Goal: Use online tool/utility: Utilize a website feature to perform a specific function

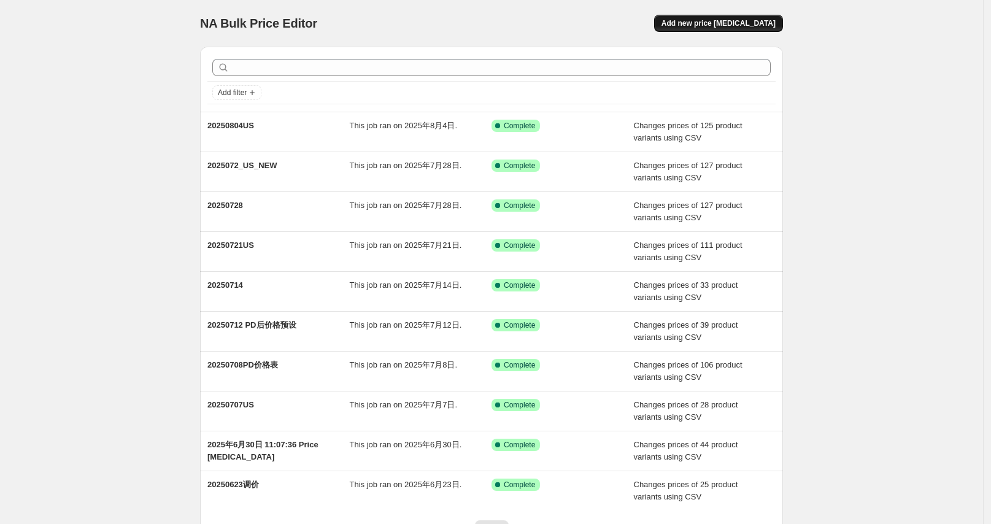
click at [731, 23] on span "Add new price [MEDICAL_DATA]" at bounding box center [719, 23] width 114 height 10
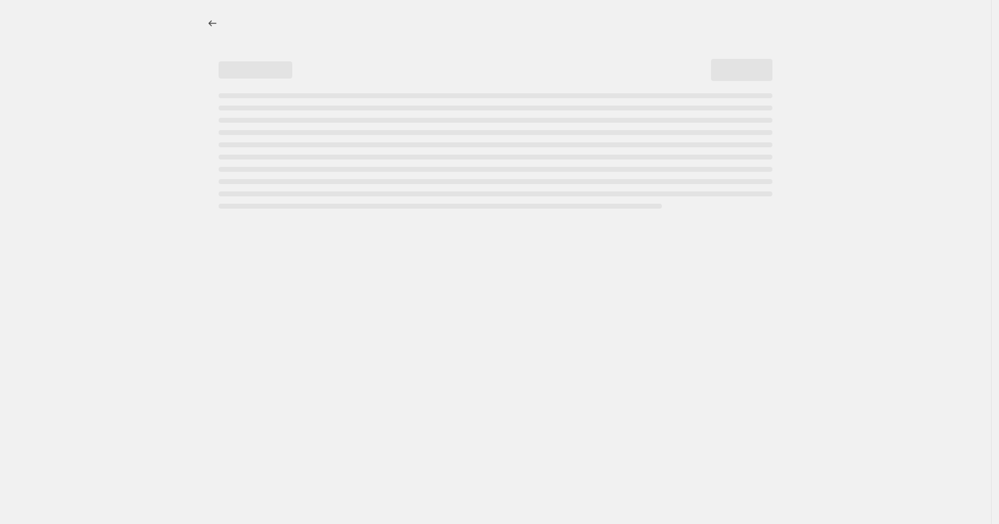
select select "percentage"
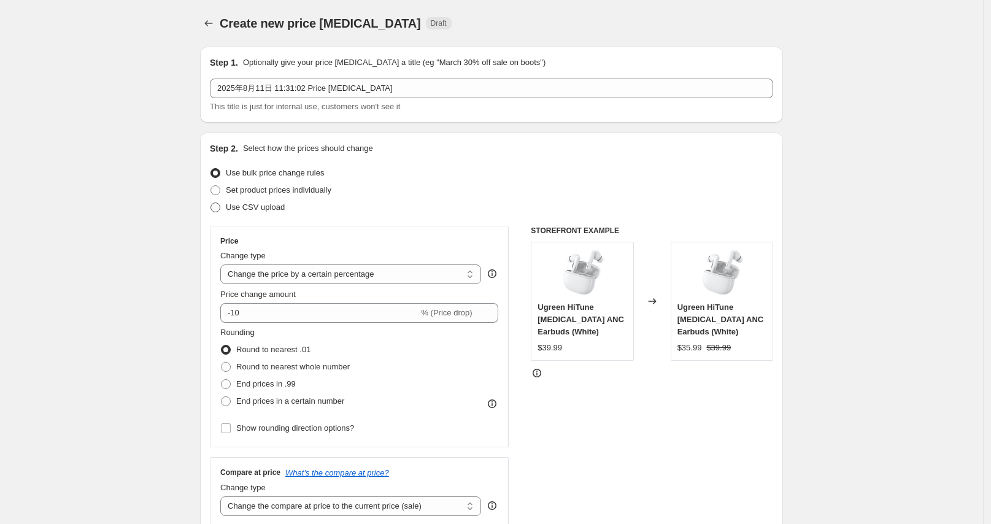
click at [249, 207] on span "Use CSV upload" at bounding box center [255, 207] width 59 height 9
click at [211, 203] on input "Use CSV upload" at bounding box center [211, 203] width 1 height 1
radio input "true"
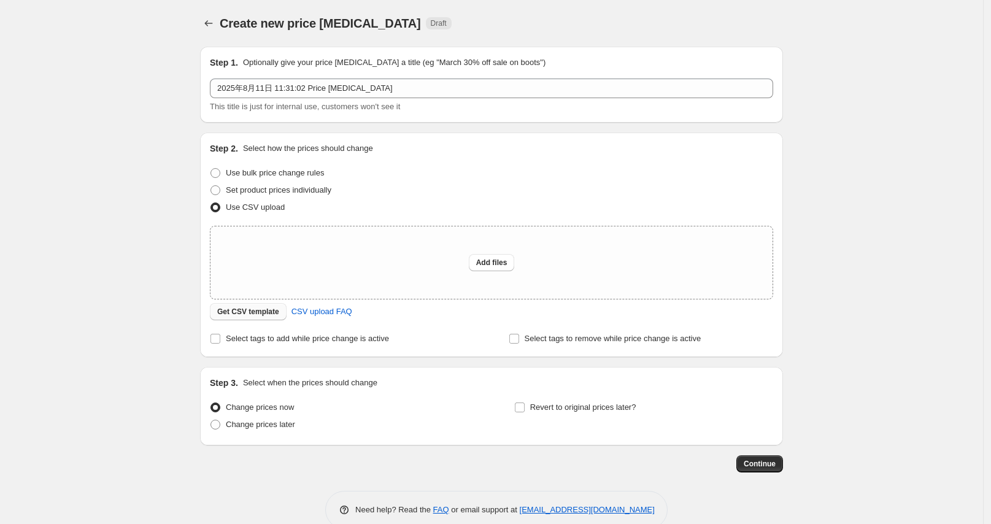
click at [263, 310] on span "Get CSV template" at bounding box center [248, 312] width 62 height 10
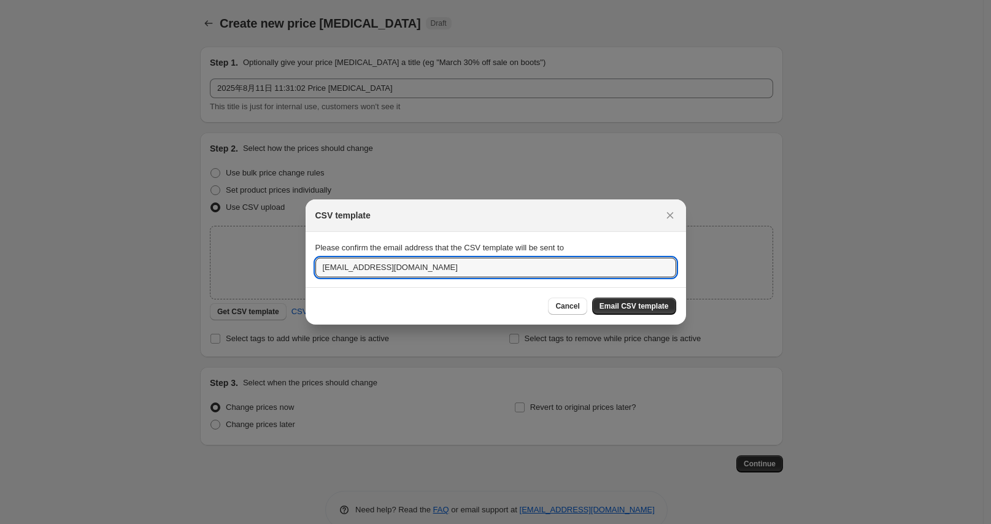
drag, startPoint x: 344, startPoint y: 271, endPoint x: 311, endPoint y: 277, distance: 33.2
click at [311, 277] on section "Please confirm the email address that the CSV template will be sent to [EMAIL_A…" at bounding box center [496, 259] width 381 height 55
type input "[EMAIL_ADDRESS][DOMAIN_NAME]"
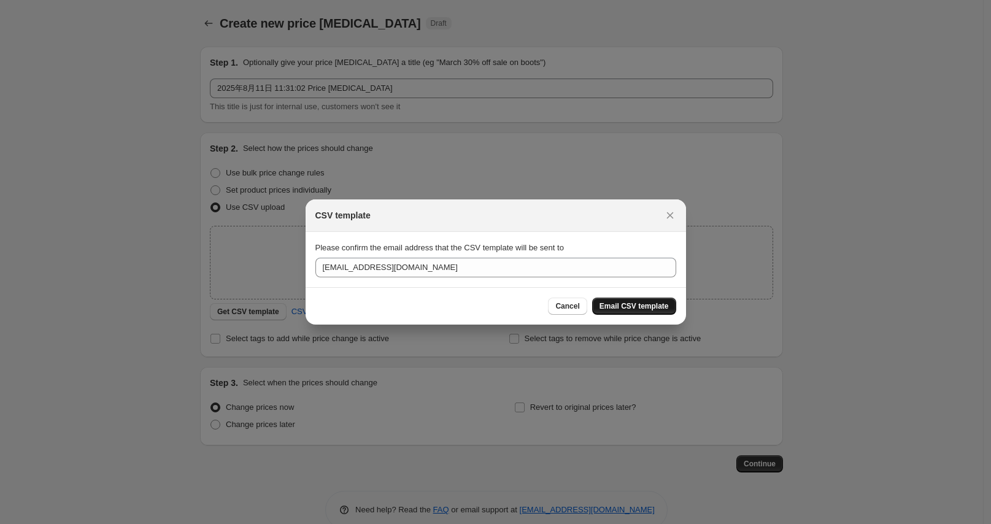
click at [617, 309] on span "Email CSV template" at bounding box center [634, 306] width 69 height 10
